Goal: Task Accomplishment & Management: Book appointment/travel/reservation

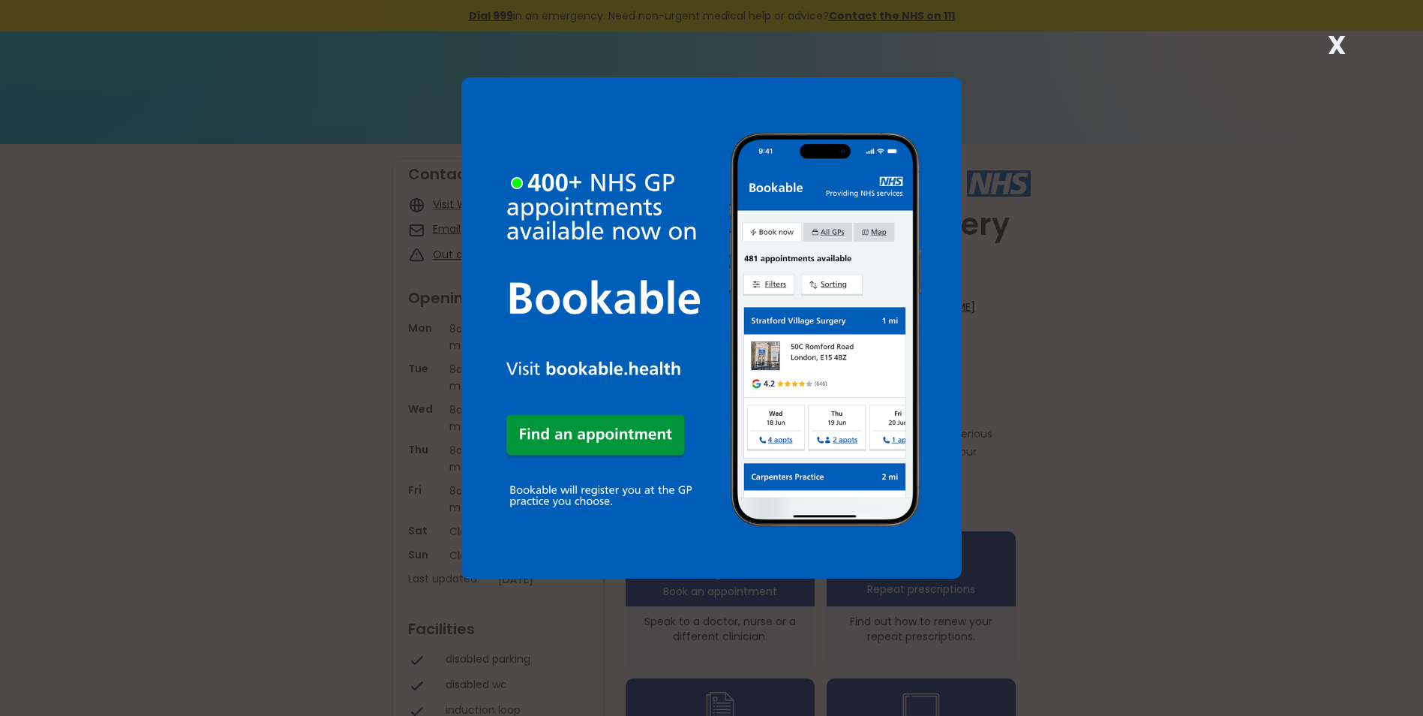
click at [1182, 194] on div "X" at bounding box center [711, 358] width 1423 height 716
click at [1335, 43] on strong "X" at bounding box center [1337, 45] width 18 height 36
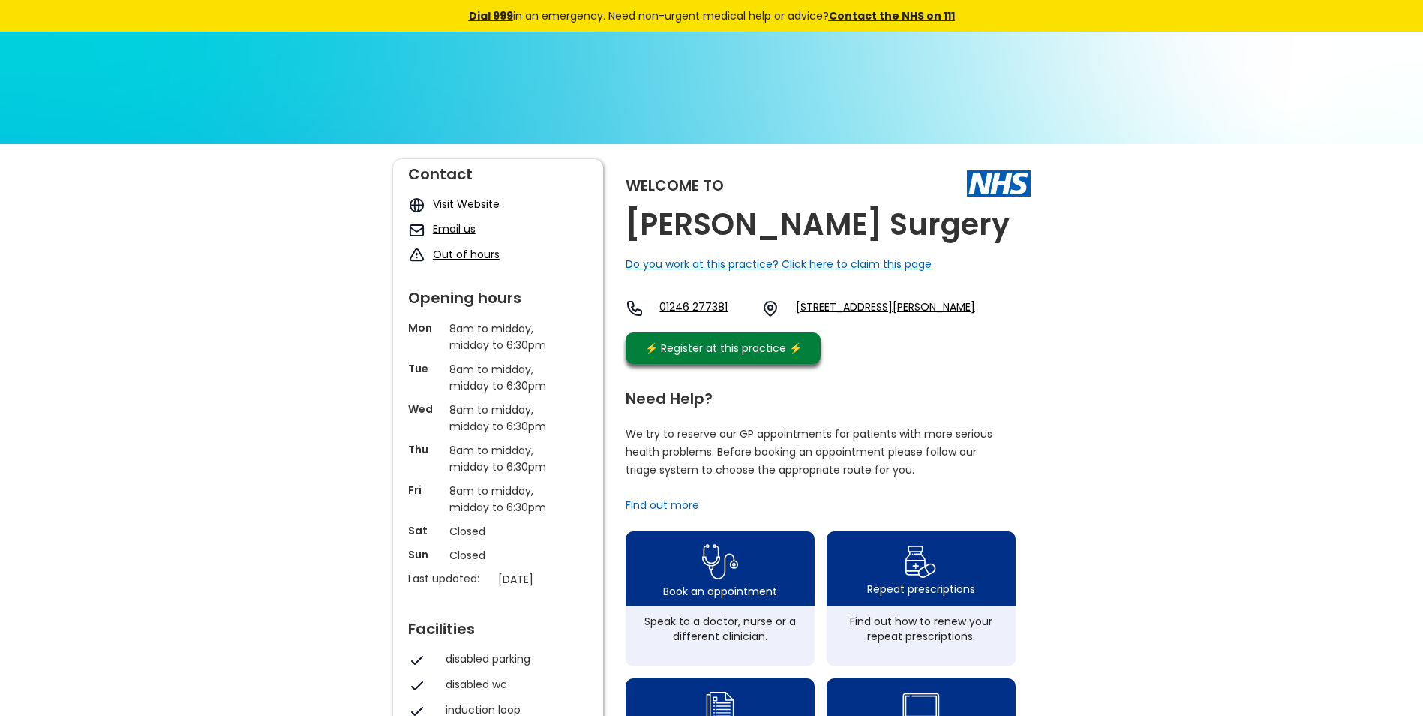
drag, startPoint x: 418, startPoint y: 81, endPoint x: 479, endPoint y: 91, distance: 61.5
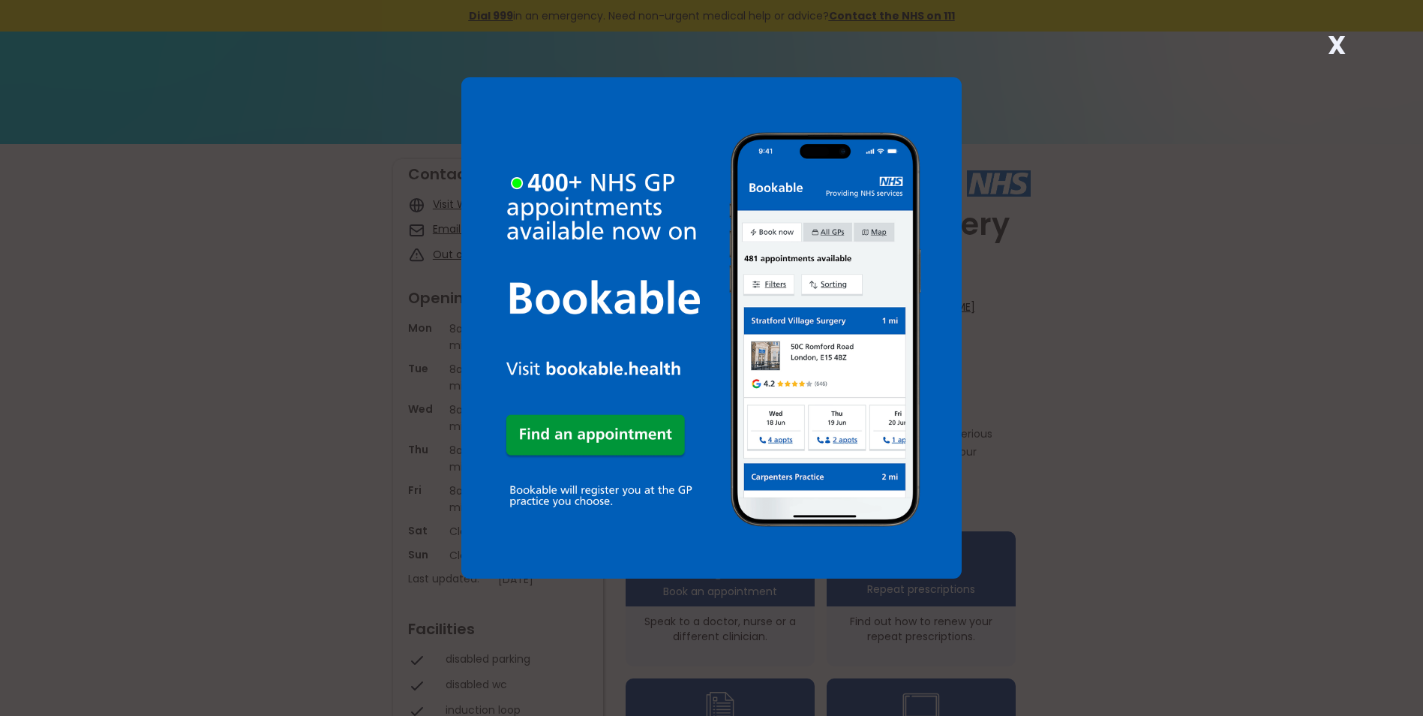
click at [1335, 38] on strong "X" at bounding box center [1337, 45] width 18 height 36
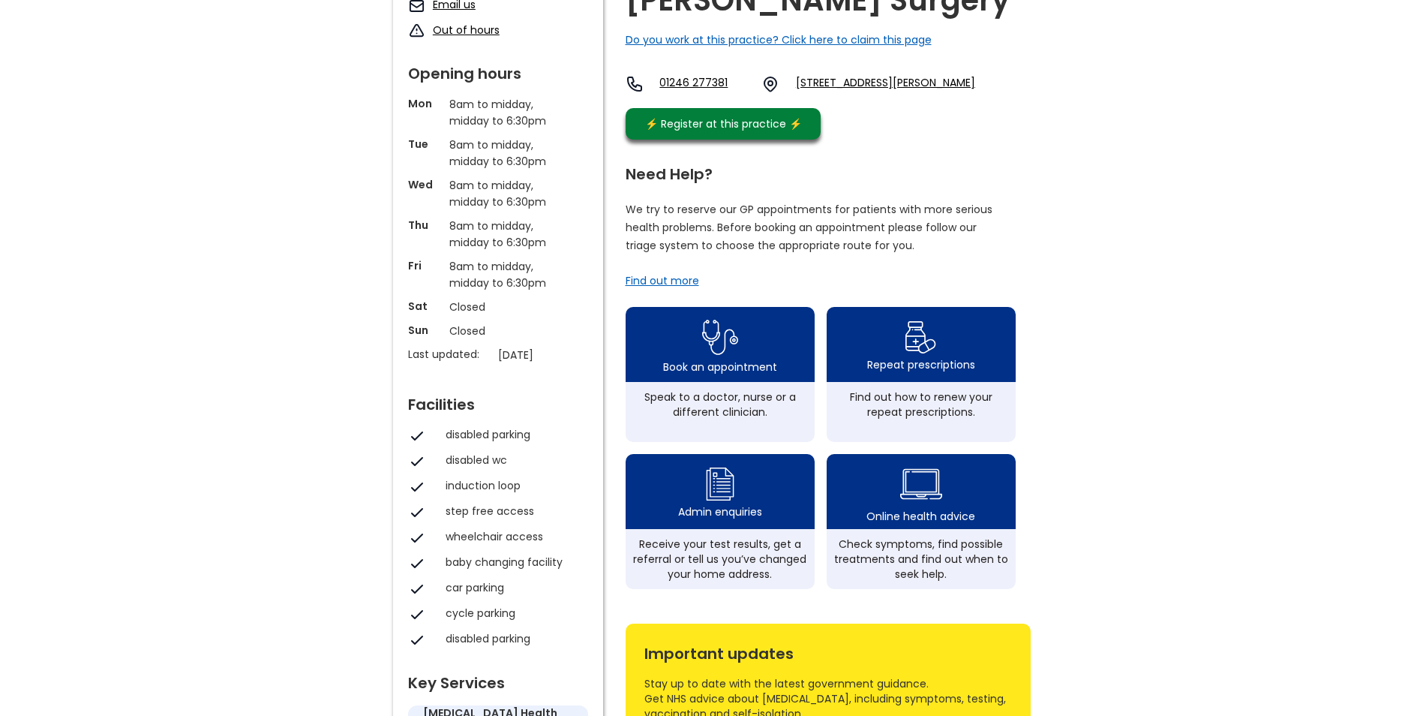
scroll to position [225, 0]
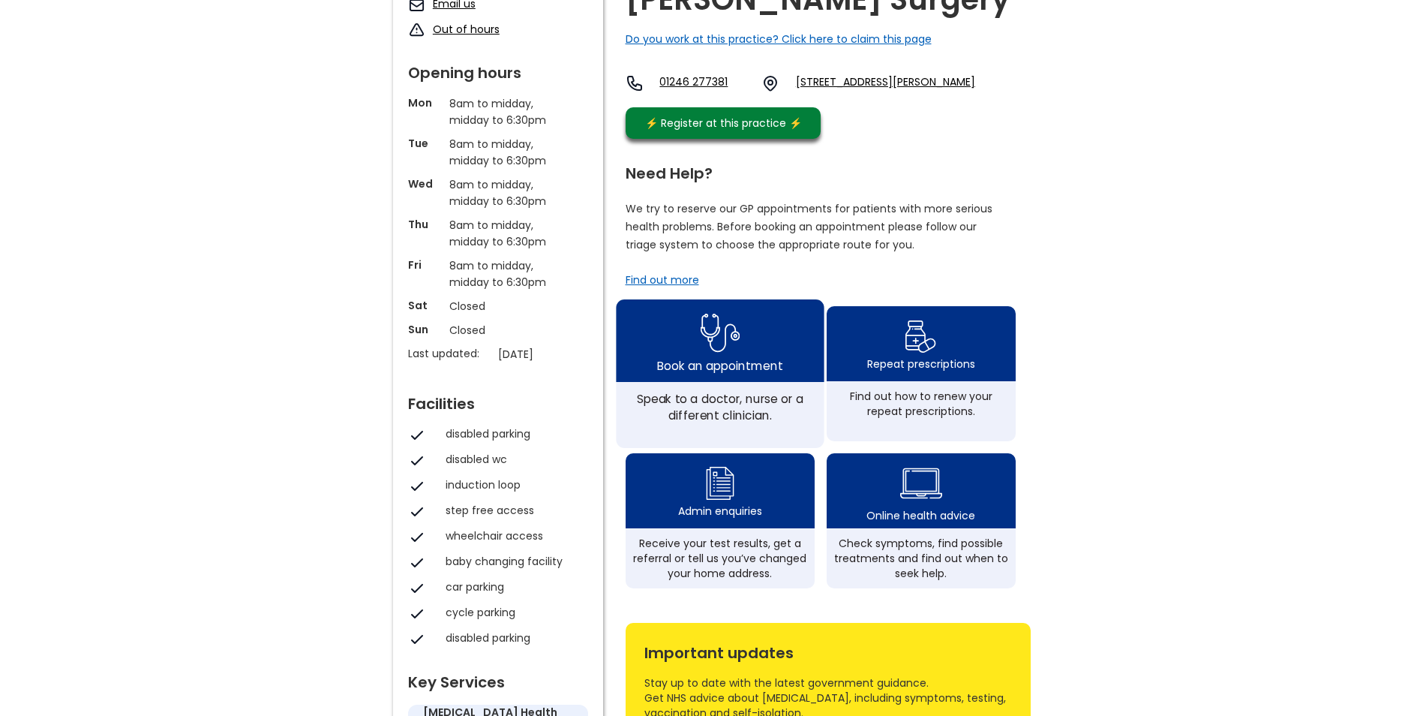
click at [673, 371] on div "Book an appointment" at bounding box center [720, 340] width 208 height 83
